Goal: Task Accomplishment & Management: Use online tool/utility

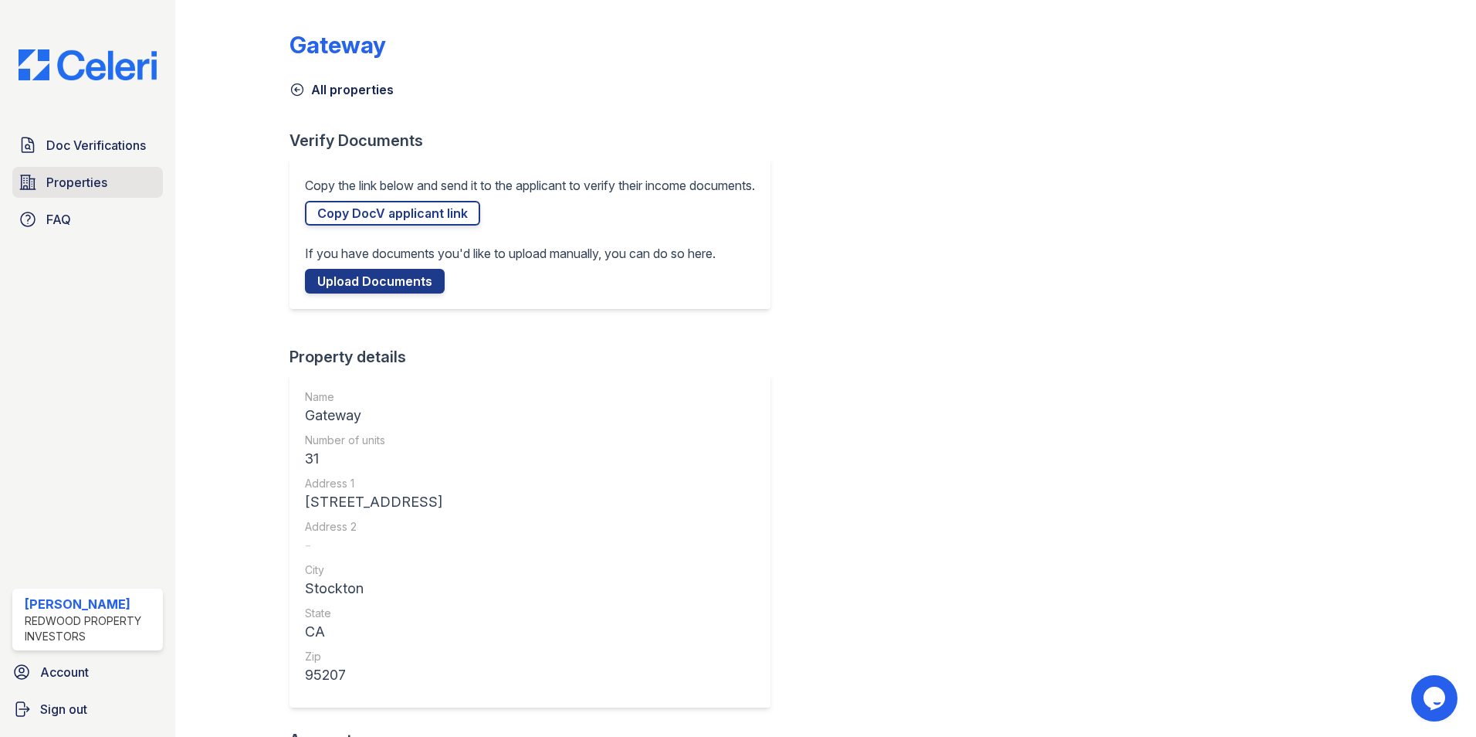
click at [99, 191] on span "Properties" at bounding box center [76, 182] width 61 height 19
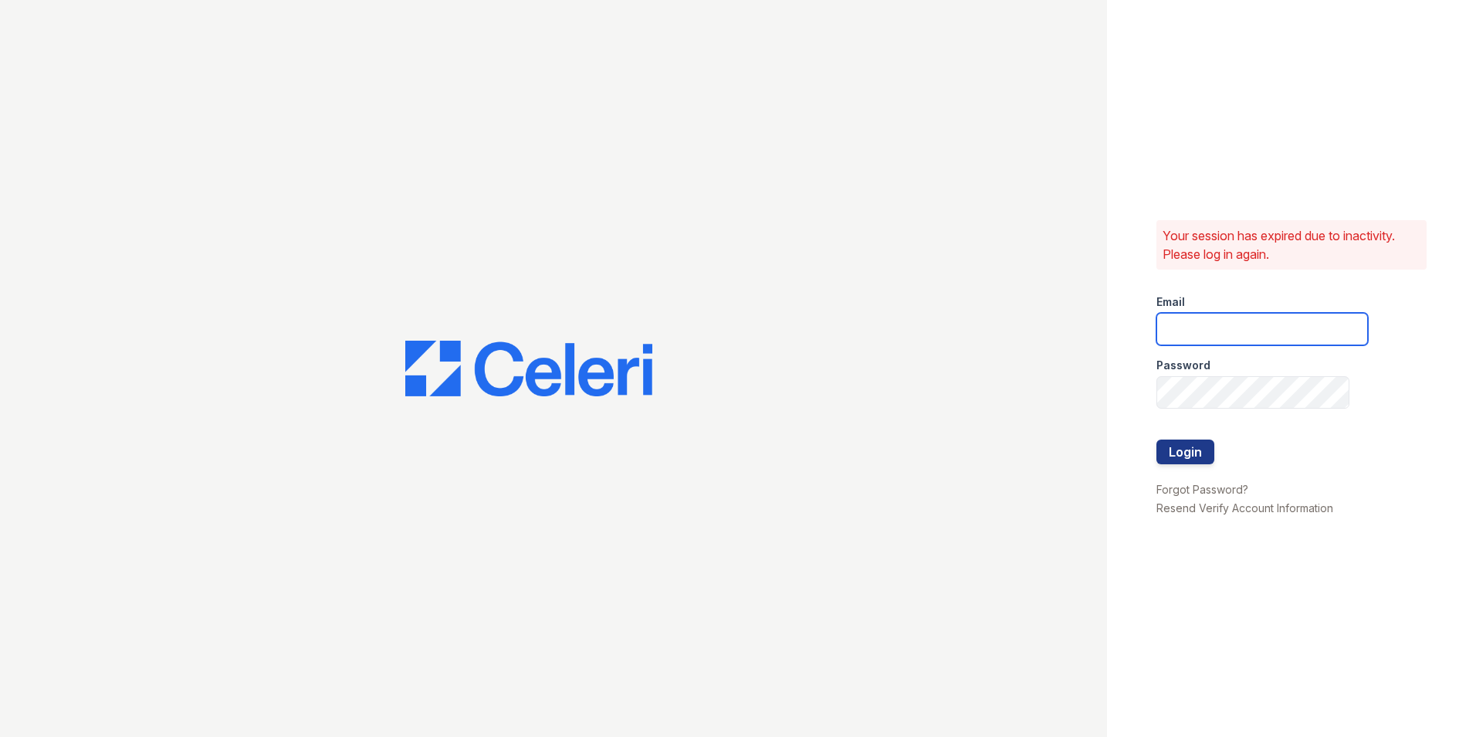
type input "[PERSON_NAME][EMAIL_ADDRESS][DOMAIN_NAME]"
click at [1198, 454] on button "Login" at bounding box center [1186, 451] width 58 height 25
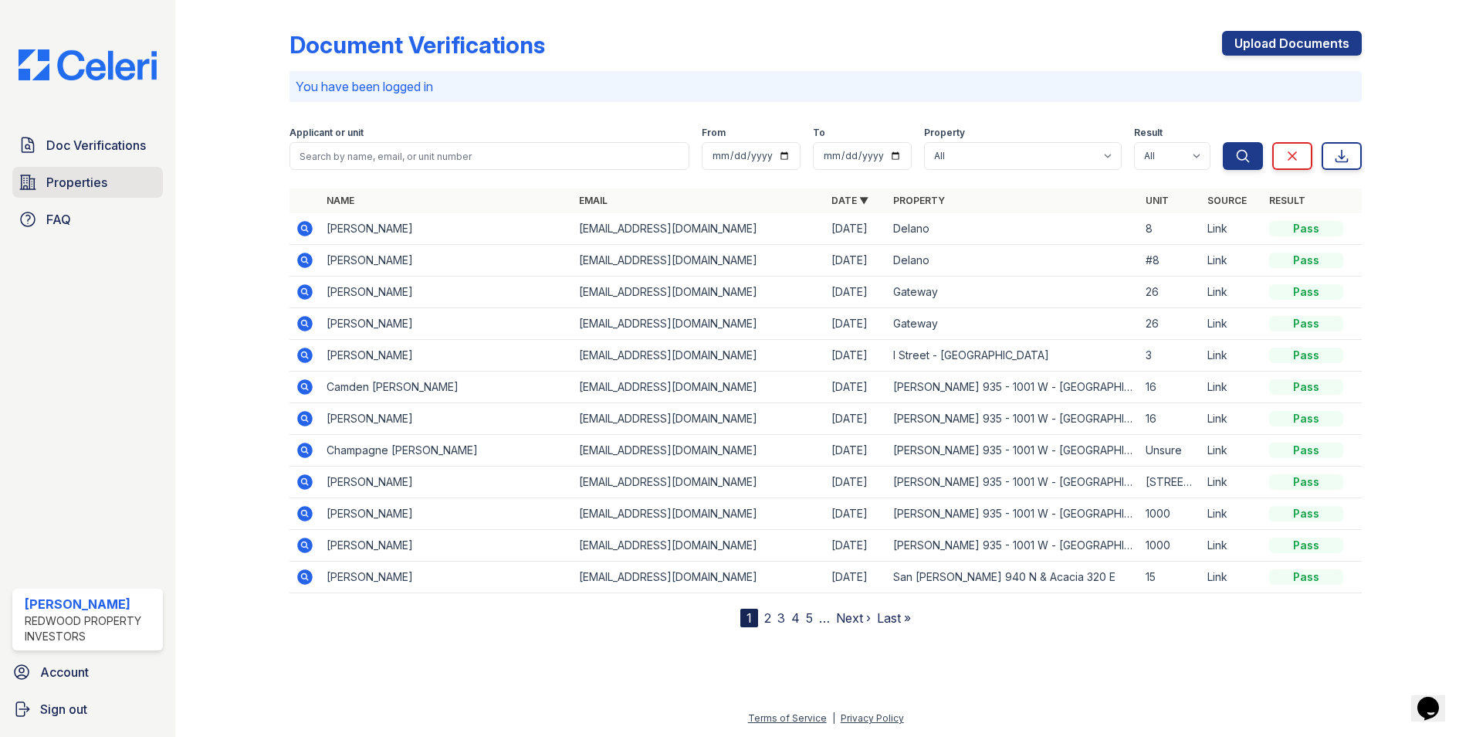
click at [101, 187] on span "Properties" at bounding box center [76, 182] width 61 height 19
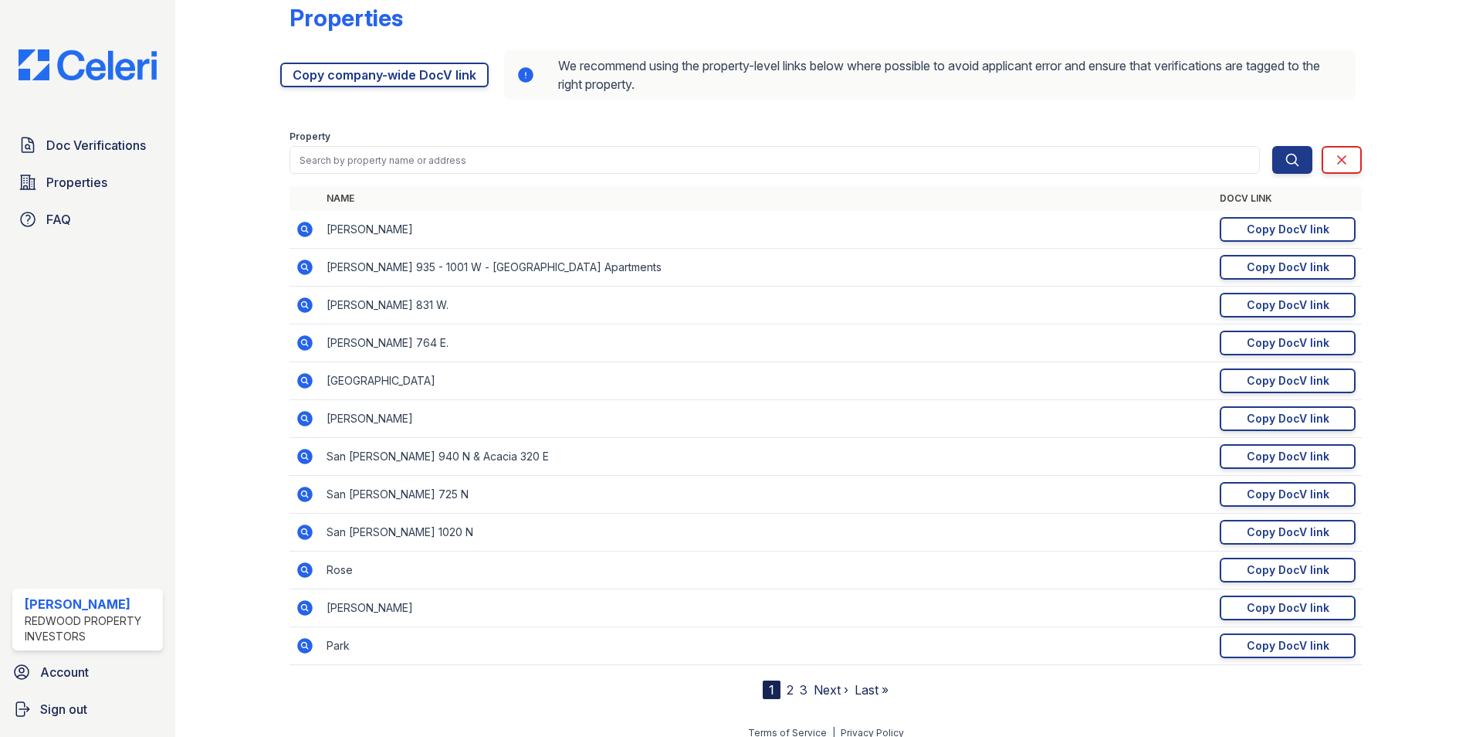
scroll to position [42, 0]
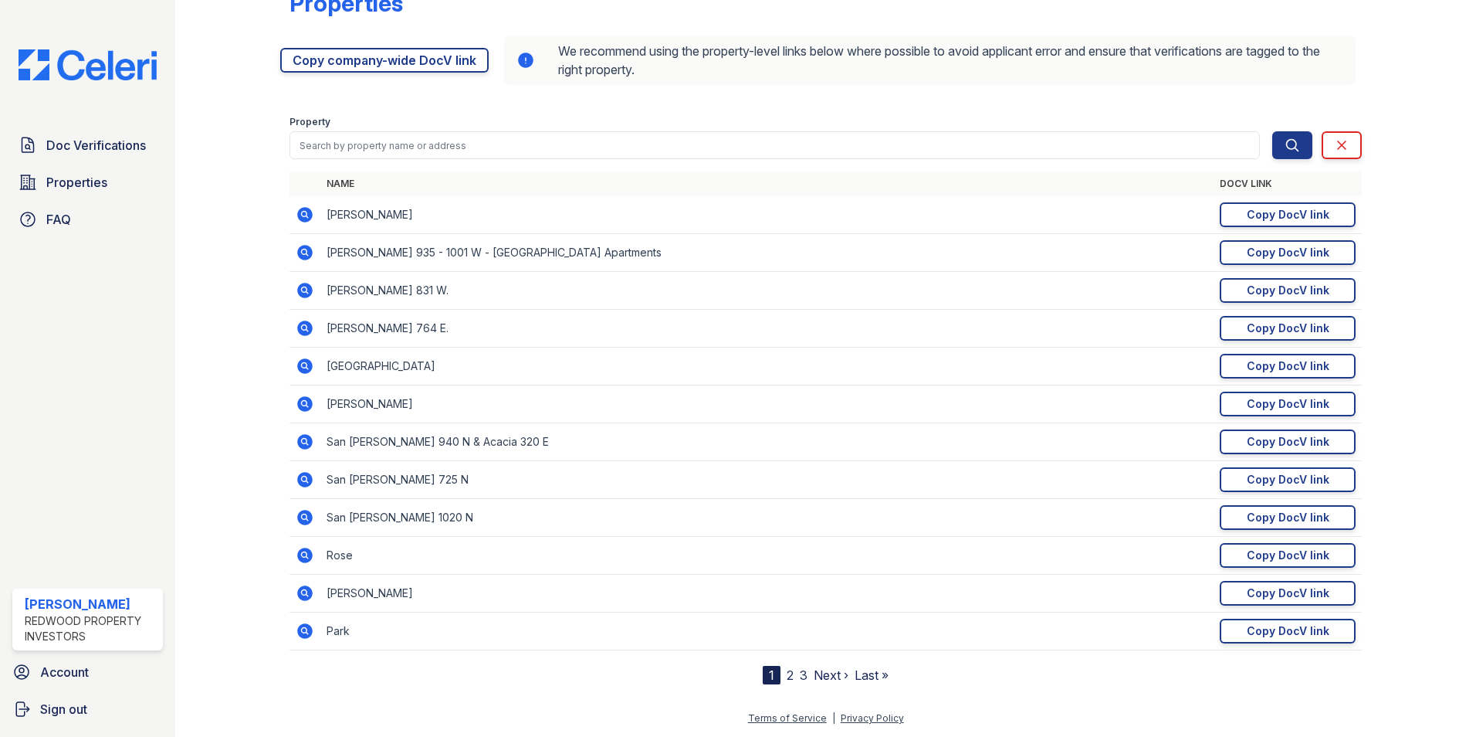
click at [304, 442] on icon at bounding box center [305, 441] width 19 height 19
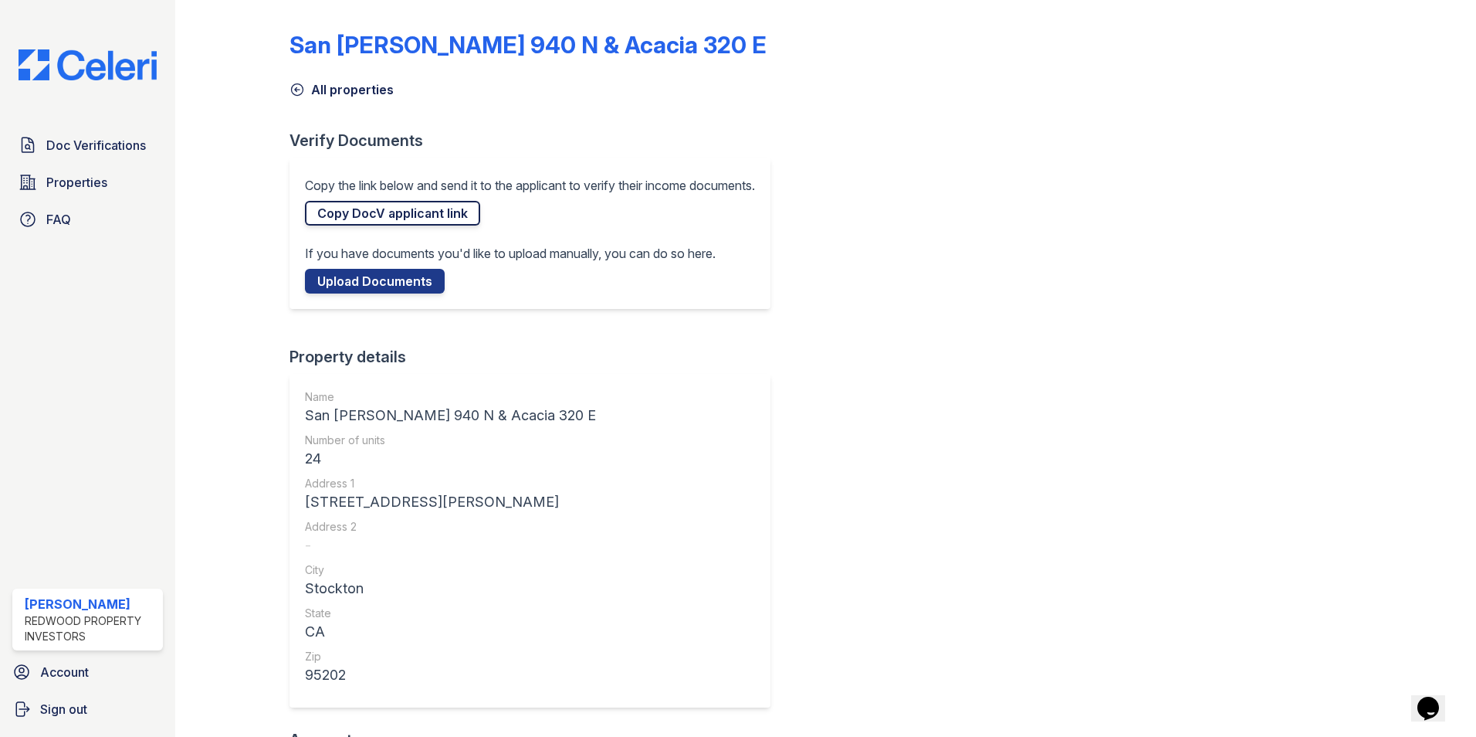
click at [369, 216] on link "Copy DocV applicant link" at bounding box center [392, 213] width 175 height 25
